Goal: Task Accomplishment & Management: Manage account settings

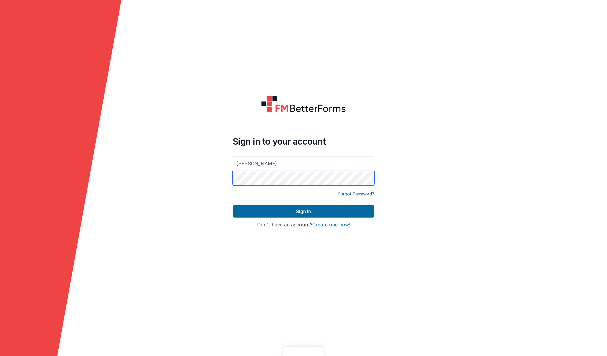
click at [303, 211] on button "Sign In" at bounding box center [303, 211] width 142 height 12
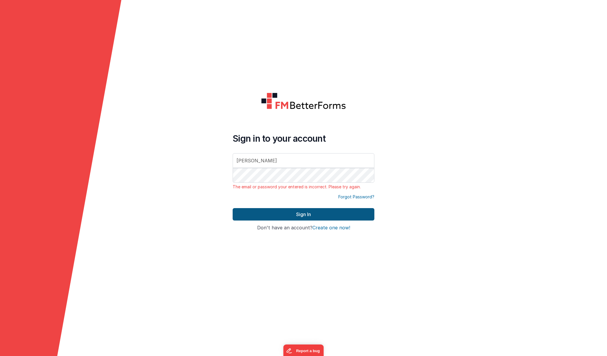
click at [310, 218] on button "Sign In" at bounding box center [303, 214] width 142 height 12
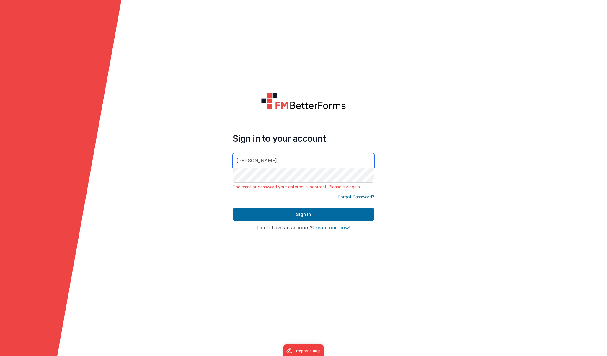
click at [281, 160] on input "Sydney Whitfield" at bounding box center [303, 160] width 142 height 15
click at [281, 160] on input "[PERSON_NAME]" at bounding box center [303, 160] width 142 height 15
type input "[EMAIL_ADDRESS][DOMAIN_NAME]"
click at [303, 214] on button "Sign In" at bounding box center [303, 214] width 142 height 12
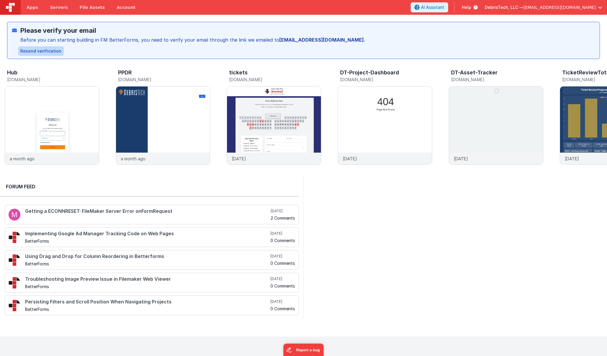
click at [48, 50] on button "Resend verification" at bounding box center [41, 50] width 46 height 9
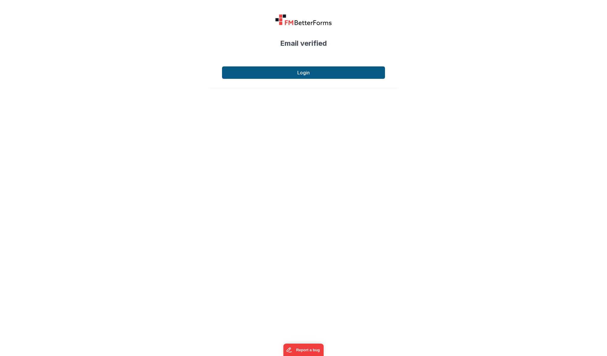
click at [362, 75] on button "Login" at bounding box center [303, 72] width 163 height 12
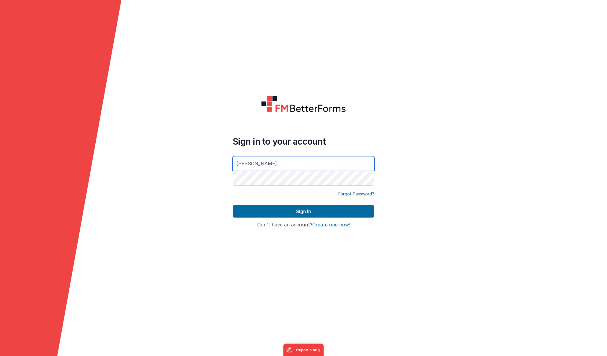
click at [278, 161] on input "Sydney Whitfield" at bounding box center [303, 163] width 142 height 15
type input "swhitfield@debristech.com"
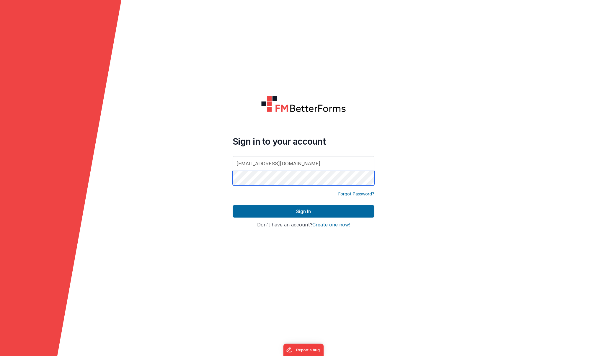
click at [303, 211] on button "Sign In" at bounding box center [303, 211] width 142 height 12
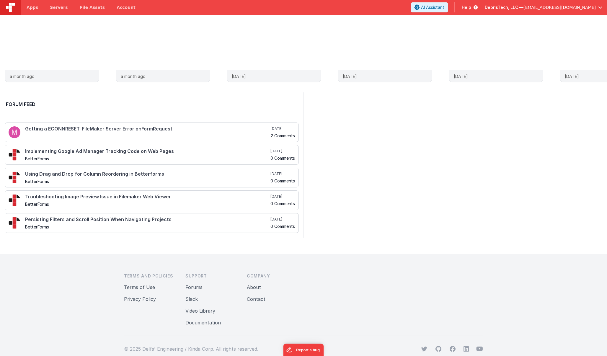
scroll to position [37, 0]
click at [199, 321] on button "Documentation" at bounding box center [202, 322] width 35 height 7
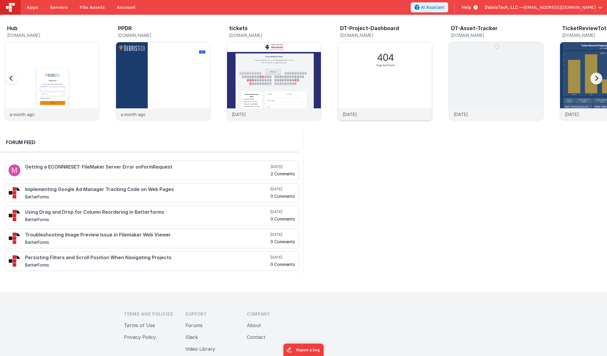
scroll to position [0, 0]
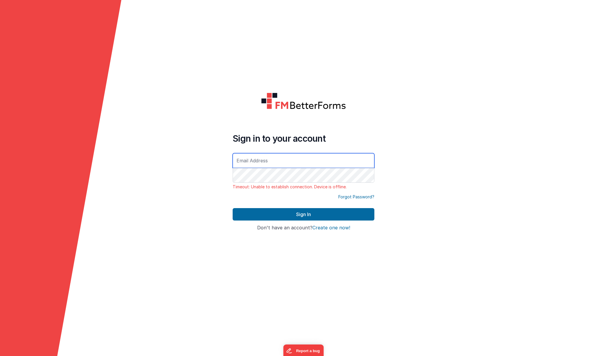
type input "[EMAIL_ADDRESS][DOMAIN_NAME]"
click at [303, 214] on button "Sign In" at bounding box center [303, 214] width 142 height 12
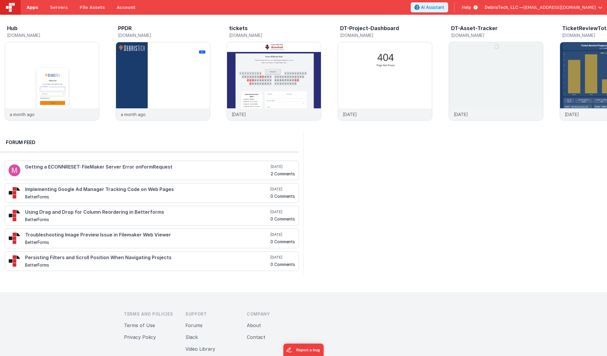
click at [37, 7] on link "Apps" at bounding box center [32, 7] width 23 height 15
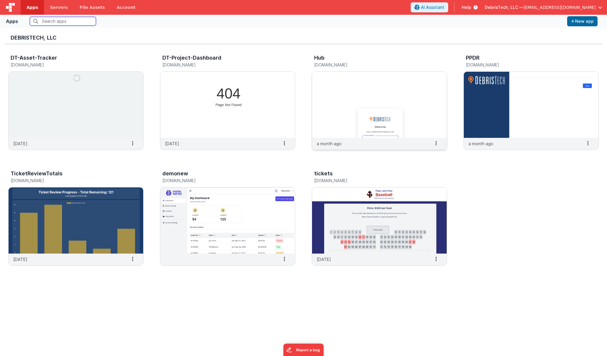
scroll to position [5, 0]
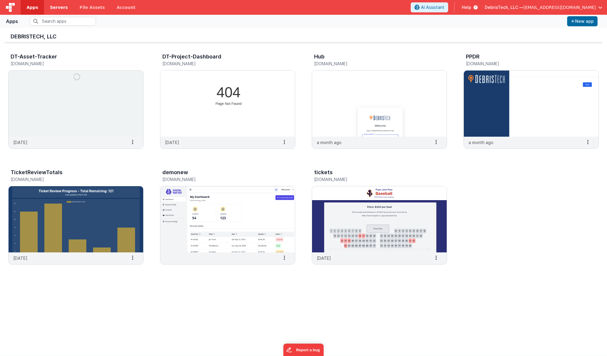
click at [57, 8] on span "Servers" at bounding box center [59, 7] width 18 height 6
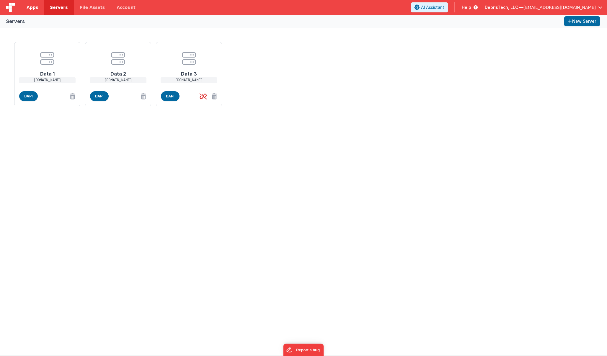
click at [38, 10] on link "Apps" at bounding box center [32, 7] width 23 height 15
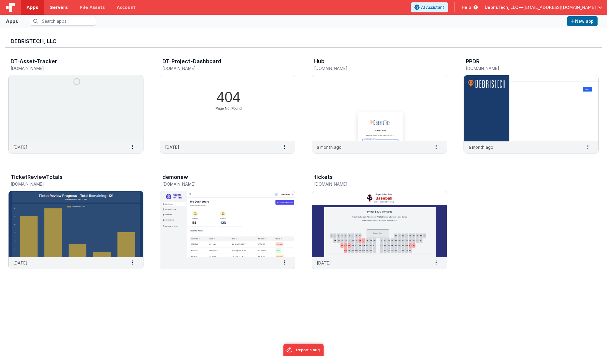
click at [63, 9] on span "Servers" at bounding box center [59, 7] width 18 height 6
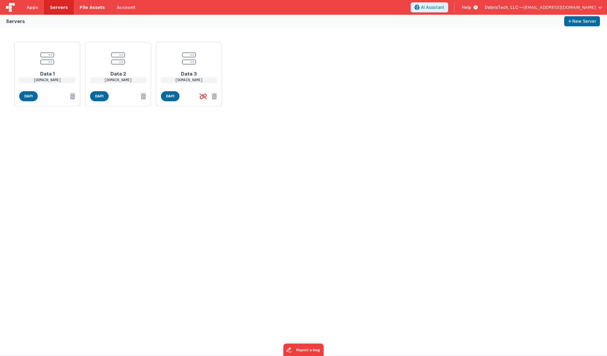
click at [93, 8] on span "File Assets" at bounding box center [92, 7] width 25 height 6
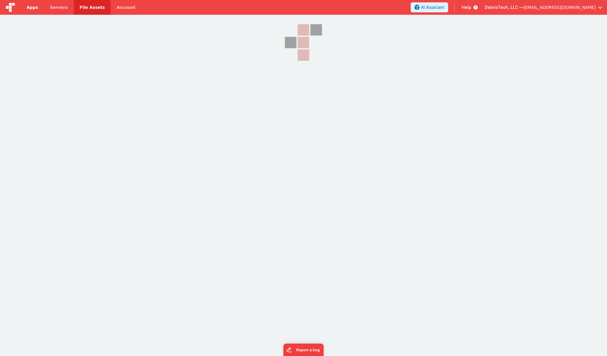
click at [27, 6] on span "Apps" at bounding box center [33, 7] width 12 height 6
